Goal: Task Accomplishment & Management: Complete application form

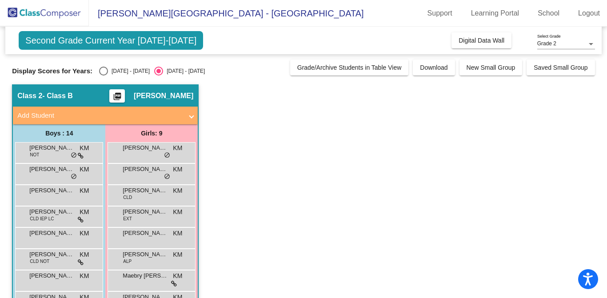
click at [47, 96] on span "- Class B" at bounding box center [57, 96] width 30 height 9
click at [193, 117] on mat-expansion-panel-header "Add Student" at bounding box center [105, 116] width 185 height 18
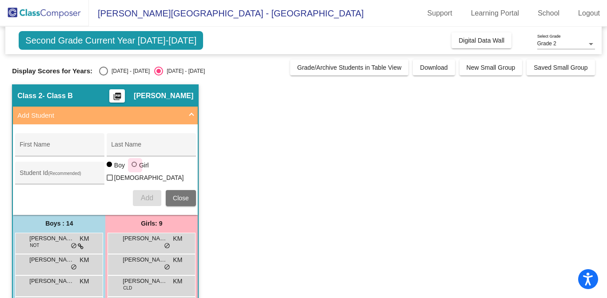
click at [137, 169] on div at bounding box center [135, 165] width 7 height 7
click at [135, 169] on input "Girl" at bounding box center [135, 169] width 0 height 0
radio input "true"
click at [108, 167] on div at bounding box center [109, 164] width 5 height 5
click at [110, 169] on input "Boy" at bounding box center [110, 169] width 0 height 0
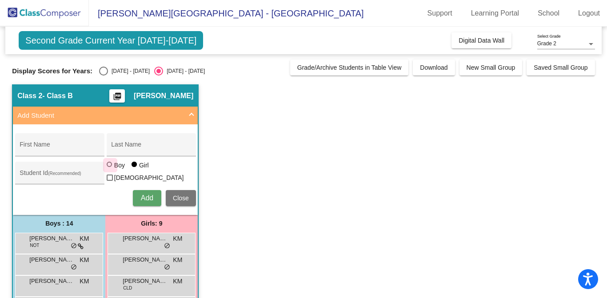
radio input "true"
click at [192, 112] on span at bounding box center [192, 116] width 4 height 10
